Goal: Communication & Community: Ask a question

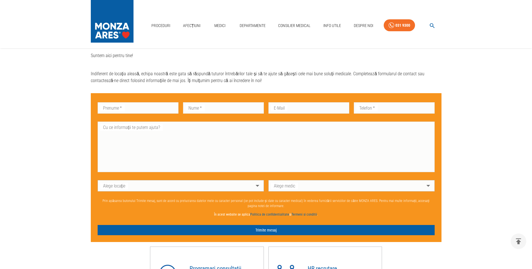
scroll to position [331, 0]
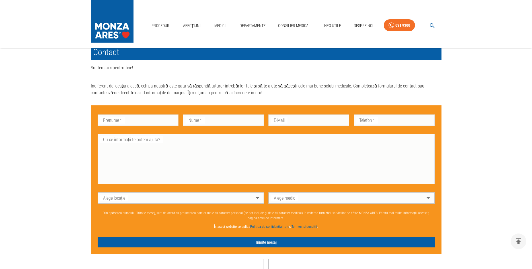
click at [256, 197] on body "Proceduri Afecțiuni Medici Departamente Consilier Medical Info Utile Despre Noi…" at bounding box center [266, 42] width 532 height 746
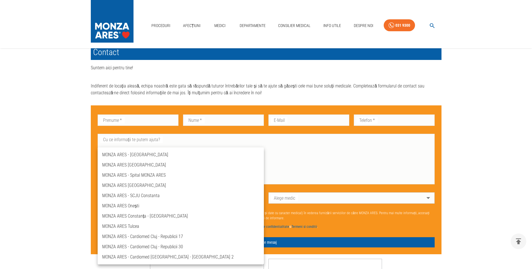
click at [134, 164] on li "MONZA ARES [GEOGRAPHIC_DATA]" at bounding box center [181, 165] width 166 height 10
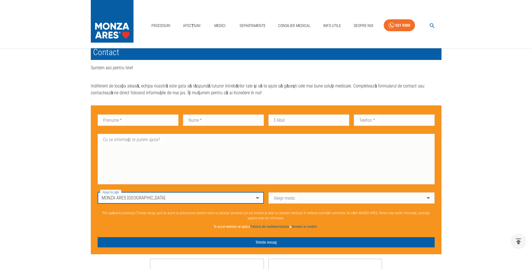
type input "spitalul-[GEOGRAPHIC_DATA]"
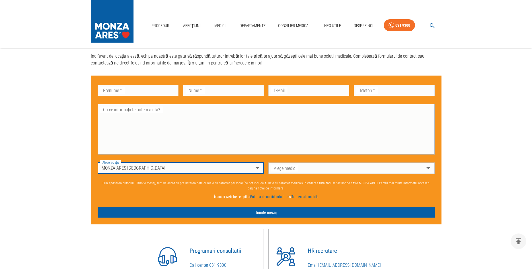
scroll to position [418, 0]
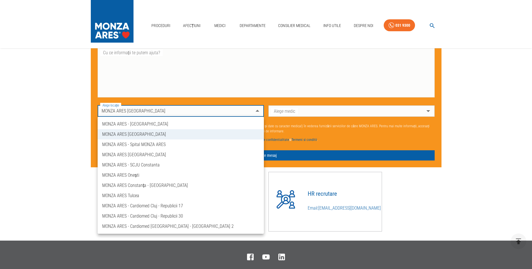
click at [476, 166] on div at bounding box center [266, 134] width 532 height 269
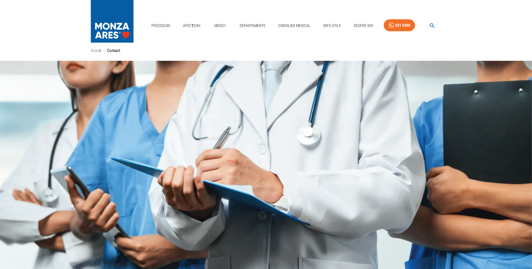
scroll to position [0, 0]
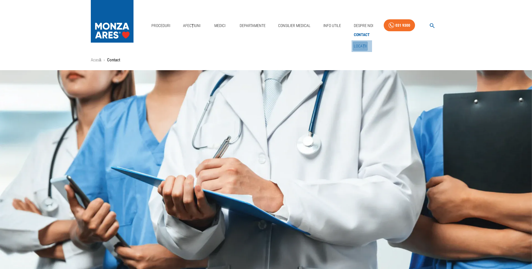
click at [361, 44] on link "Locații" at bounding box center [359, 46] width 15 height 9
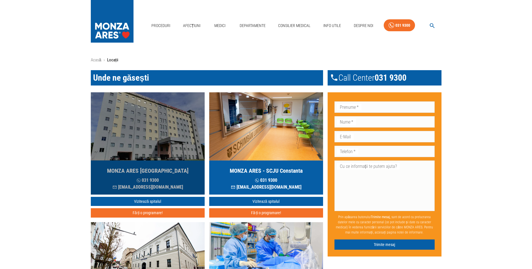
click at [160, 168] on h5 "MONZA ARES [GEOGRAPHIC_DATA]" at bounding box center [147, 171] width 81 height 8
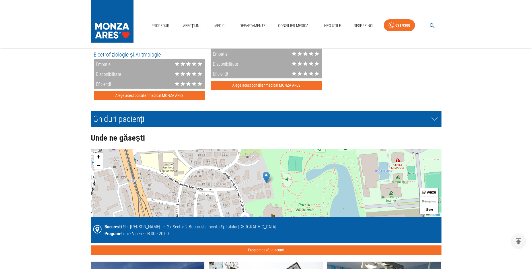
scroll to position [1248, 0]
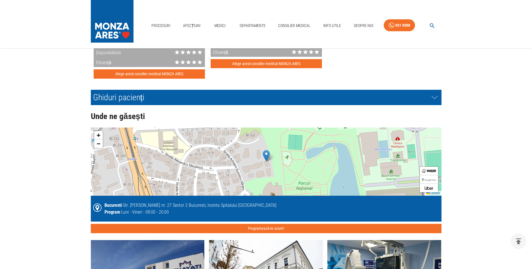
click at [325, 153] on div "+ − Leaflet" at bounding box center [266, 162] width 351 height 68
click at [266, 155] on img at bounding box center [266, 156] width 7 height 12
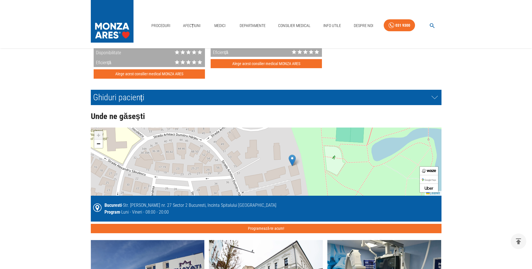
drag, startPoint x: 293, startPoint y: 158, endPoint x: 319, endPoint y: 157, distance: 25.9
click at [319, 157] on div "+ − Leaflet" at bounding box center [266, 162] width 351 height 68
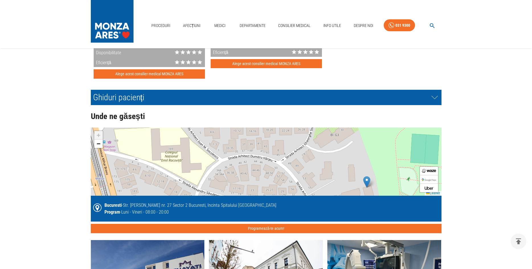
drag, startPoint x: 188, startPoint y: 151, endPoint x: 263, endPoint y: 173, distance: 77.6
click at [263, 173] on div "+ − Leaflet" at bounding box center [266, 162] width 351 height 68
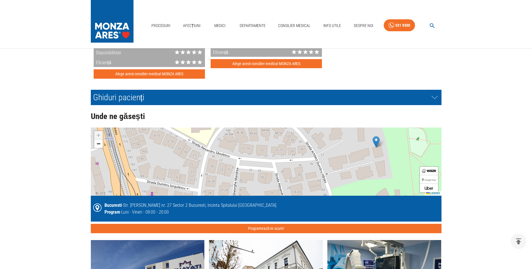
drag, startPoint x: 254, startPoint y: 193, endPoint x: 263, endPoint y: 151, distance: 42.3
click at [263, 152] on div "+ − Leaflet" at bounding box center [266, 162] width 351 height 68
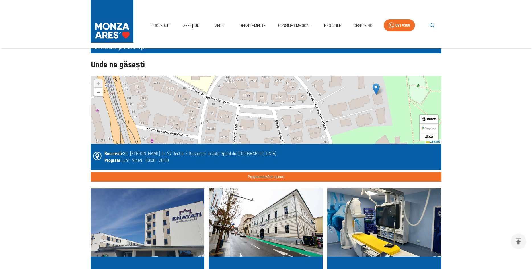
scroll to position [1306, 0]
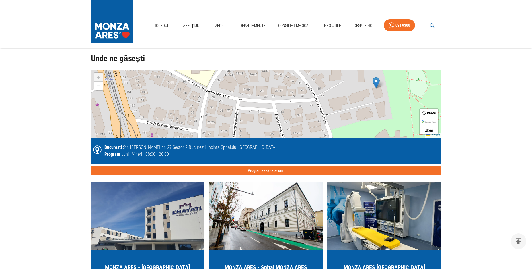
click at [376, 110] on div "+ − Leaflet" at bounding box center [266, 104] width 351 height 68
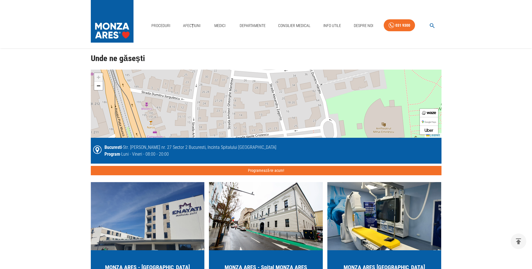
drag, startPoint x: 392, startPoint y: 106, endPoint x: 443, endPoint y: 79, distance: 57.7
click at [441, 79] on div "+ − Leaflet" at bounding box center [266, 104] width 351 height 68
click at [362, 114] on div "+ − Leaflet" at bounding box center [266, 104] width 351 height 68
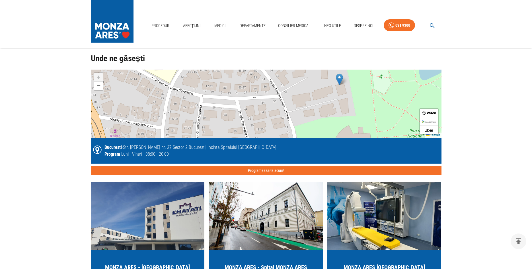
drag, startPoint x: 355, startPoint y: 102, endPoint x: 371, endPoint y: 136, distance: 37.2
click at [371, 136] on div "+ − Leaflet" at bounding box center [266, 104] width 351 height 68
click at [171, 146] on div "Bucuresti - Str. [PERSON_NAME] nr. 27 Sector 2 Bucuresti, Incinta Spitalului [G…" at bounding box center [190, 147] width 172 height 7
click at [98, 84] on span "−" at bounding box center [98, 85] width 4 height 7
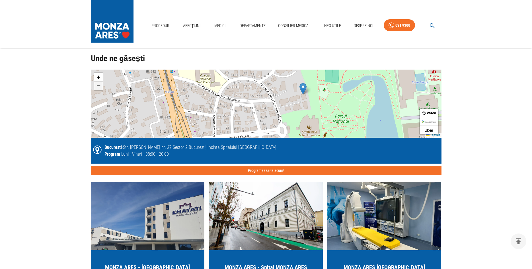
click at [98, 84] on span "−" at bounding box center [98, 85] width 4 height 7
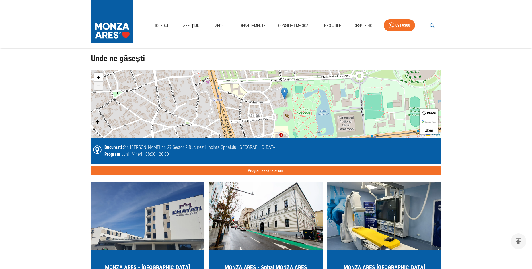
click at [99, 84] on span "−" at bounding box center [98, 85] width 4 height 7
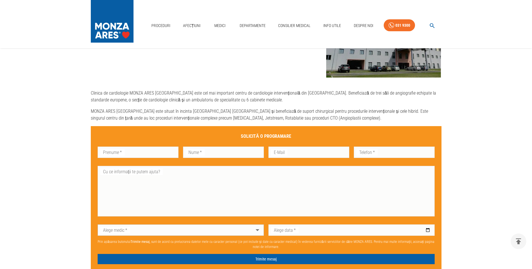
scroll to position [319, 0]
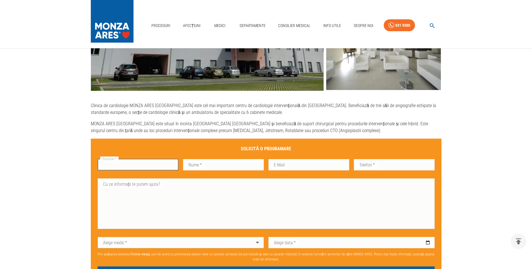
click at [139, 166] on input "Prenume   *" at bounding box center [138, 164] width 81 height 11
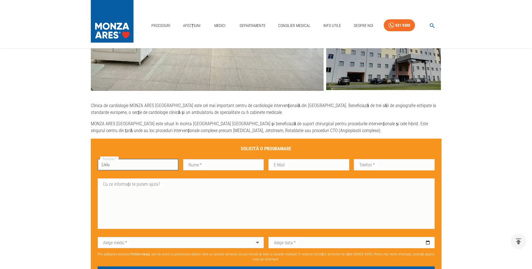
type input "Liviu"
click at [200, 163] on input "Nume   *" at bounding box center [223, 164] width 81 height 11
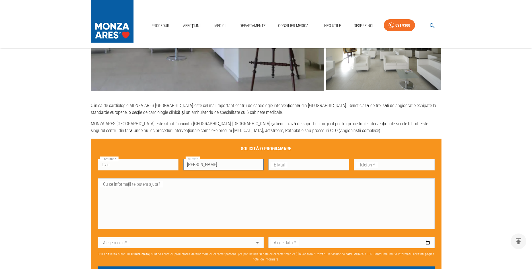
type input "[PERSON_NAME]"
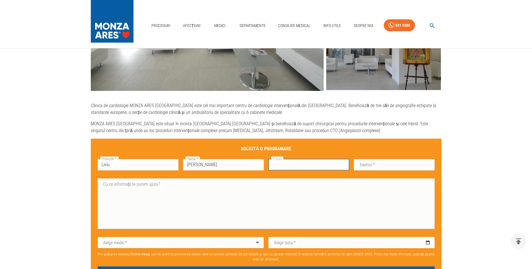
click at [282, 166] on input "E-Mail" at bounding box center [308, 164] width 81 height 11
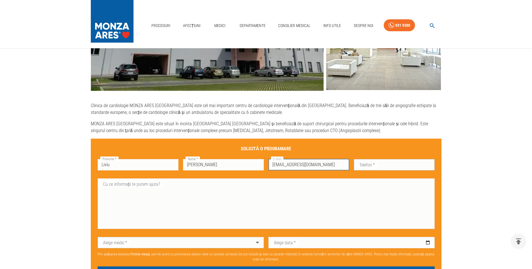
type input "[EMAIL_ADDRESS][DOMAIN_NAME]"
click at [368, 164] on input "Telefon   *" at bounding box center [394, 164] width 81 height 11
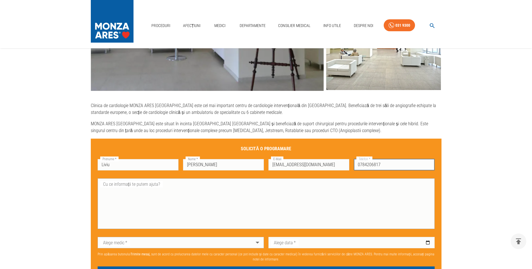
type input "0784206817"
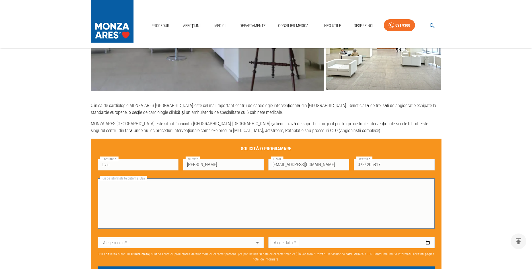
click at [201, 205] on textarea "Cu ce informații te putem ajuta?" at bounding box center [266, 204] width 329 height 46
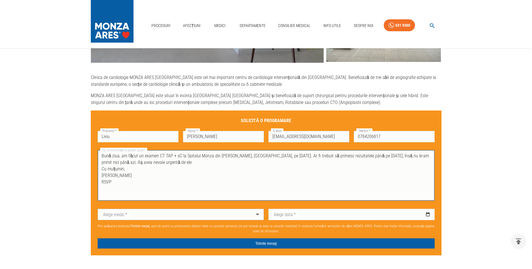
scroll to position [377, 0]
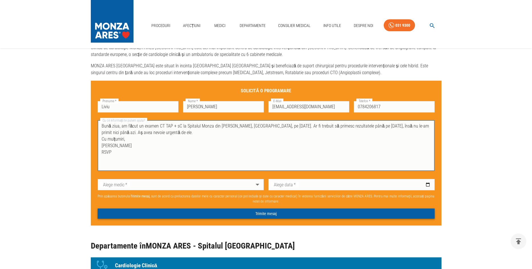
type textarea "Bună ziua, am făcut un examen CT TAP + sC la Spitalul Monza din [PERSON_NAME], …"
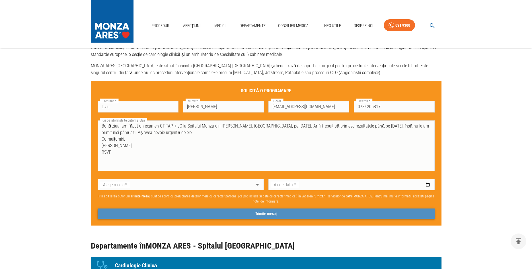
click at [259, 213] on button "Trimite mesaj" at bounding box center [266, 214] width 337 height 11
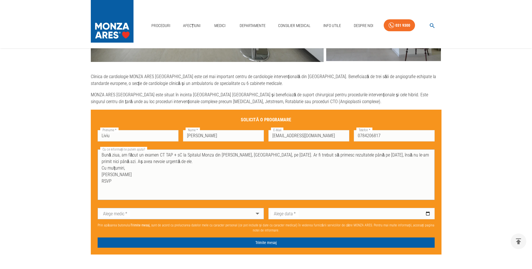
scroll to position [290, 0]
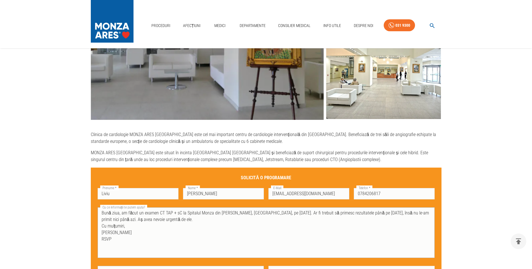
click at [225, 232] on textarea "Bună ziua, am făcut un examen CT TAP + sC la Spitalul Monza din [PERSON_NAME], …" at bounding box center [266, 233] width 329 height 46
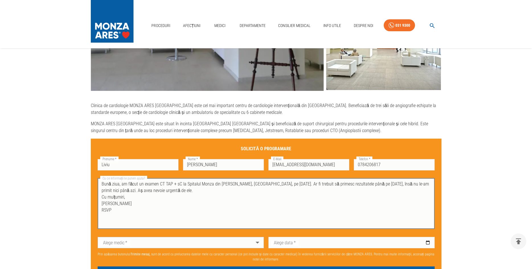
scroll to position [348, 0]
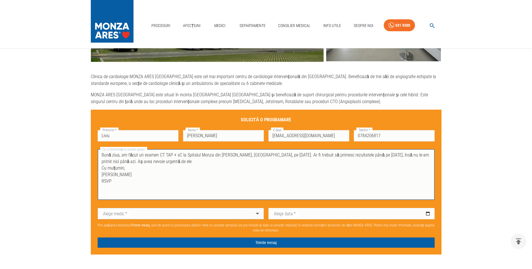
drag, startPoint x: 125, startPoint y: 184, endPoint x: 99, endPoint y: 151, distance: 41.7
click at [102, 152] on textarea "Bună ziua, am făcut un examen CT TAP + sC la Spitalul Monza din [PERSON_NAME], …" at bounding box center [266, 175] width 329 height 46
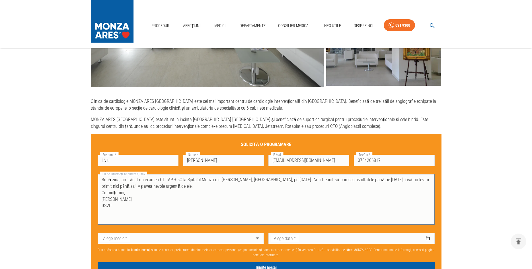
scroll to position [319, 0]
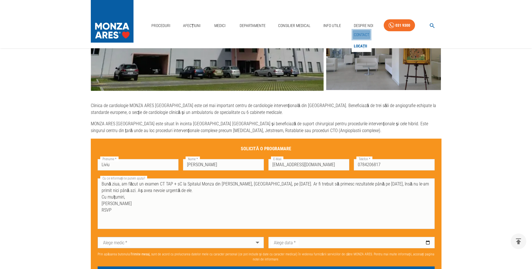
click at [362, 32] on link "Contact" at bounding box center [361, 34] width 18 height 9
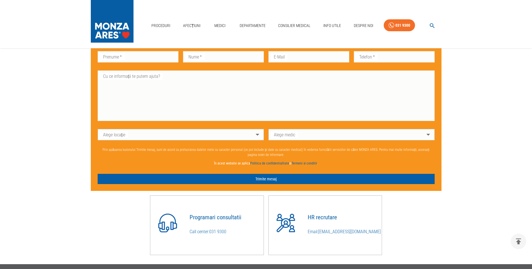
scroll to position [348, 0]
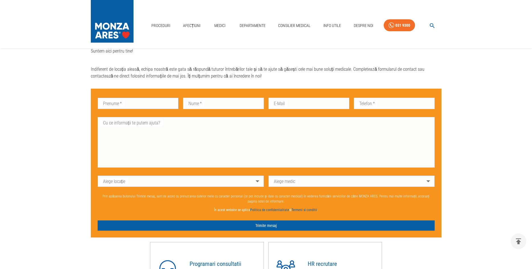
click at [136, 104] on input "Prenume   *" at bounding box center [138, 103] width 81 height 11
type input "Liviu"
click at [198, 103] on input "Nume   *" at bounding box center [223, 103] width 81 height 11
type input "[PERSON_NAME]"
click at [284, 101] on input "E-Mail" at bounding box center [308, 103] width 81 height 11
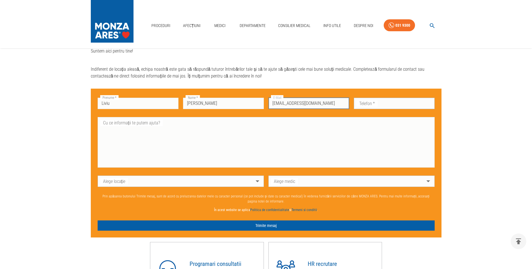
type input "[EMAIL_ADDRESS][DOMAIN_NAME]"
click at [375, 104] on input "Telefon   *" at bounding box center [394, 103] width 81 height 11
click at [359, 103] on input "o784206817" at bounding box center [394, 103] width 81 height 11
type input "0784206817"
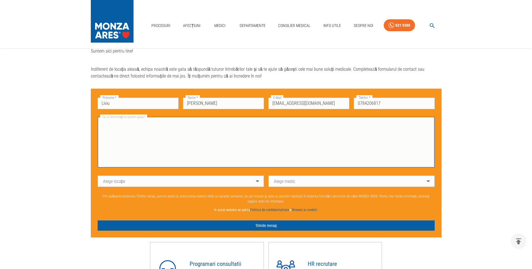
drag, startPoint x: 148, startPoint y: 129, endPoint x: 151, endPoint y: 128, distance: 3.2
click at [149, 128] on textarea "Cu ce informații te putem ajuta?" at bounding box center [266, 142] width 329 height 46
paste textarea "Bună ziua, am făcut un examen CT TAP + sC la Spitalul Monza din [PERSON_NAME], …"
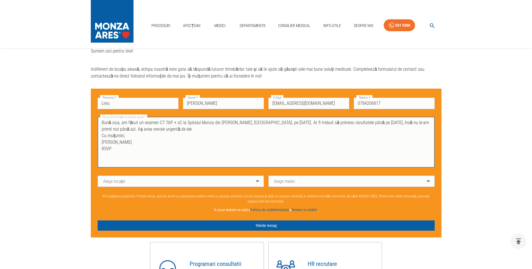
click at [243, 123] on textarea "Bună ziua, am făcut un examen CT TAP + sC la Spitalul Monza din [PERSON_NAME], …" at bounding box center [266, 142] width 329 height 46
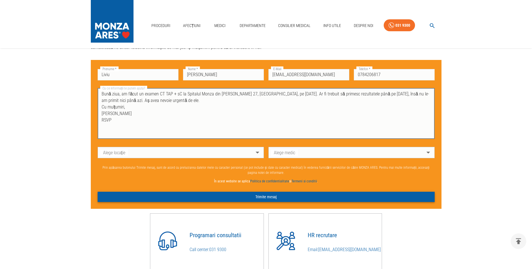
scroll to position [377, 0]
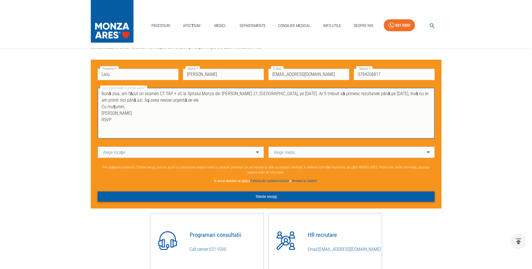
type textarea "Bună ziua, am făcut un examen CT TAP + sC la Spitalul Monza din [PERSON_NAME] 2…"
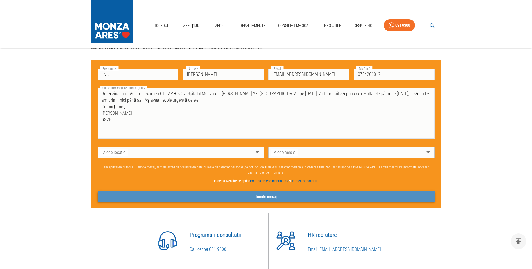
click at [265, 195] on button "Trimite mesaj" at bounding box center [266, 197] width 337 height 11
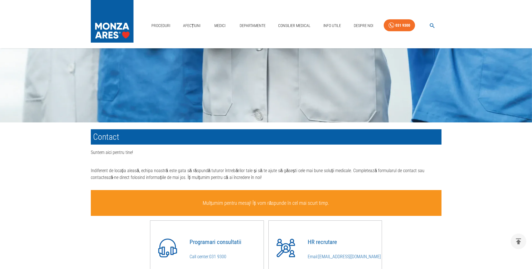
scroll to position [208, 0]
